Goal: Navigation & Orientation: Find specific page/section

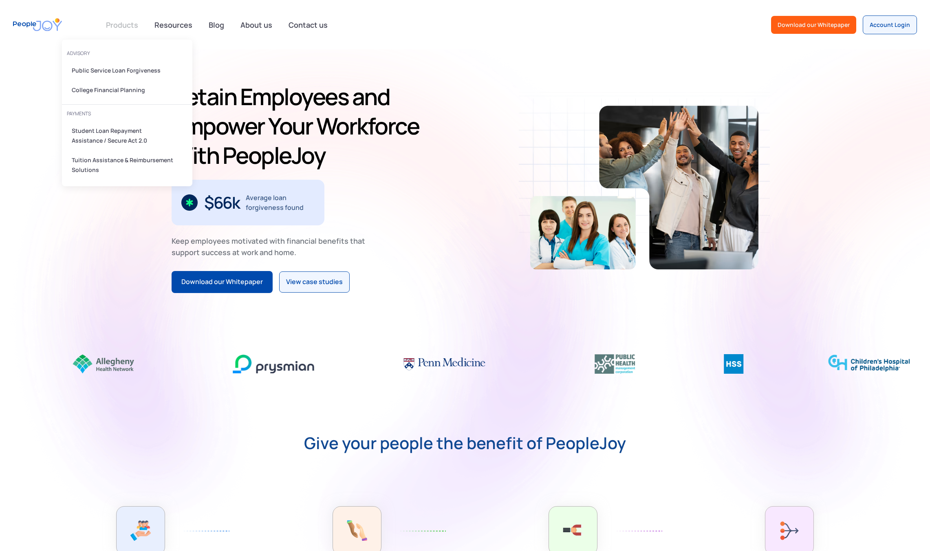
click at [134, 27] on link at bounding box center [122, 25] width 42 height 16
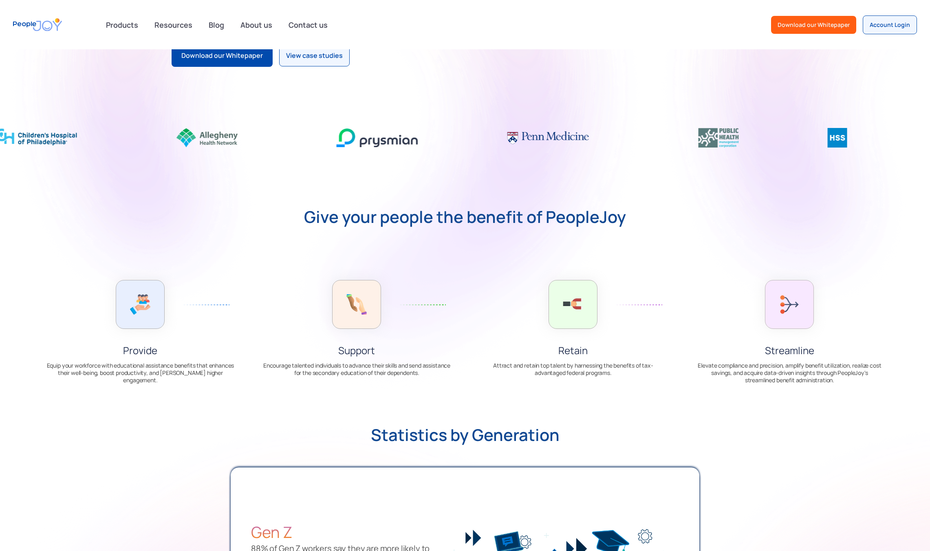
scroll to position [245, 0]
